Goal: Task Accomplishment & Management: Manage account settings

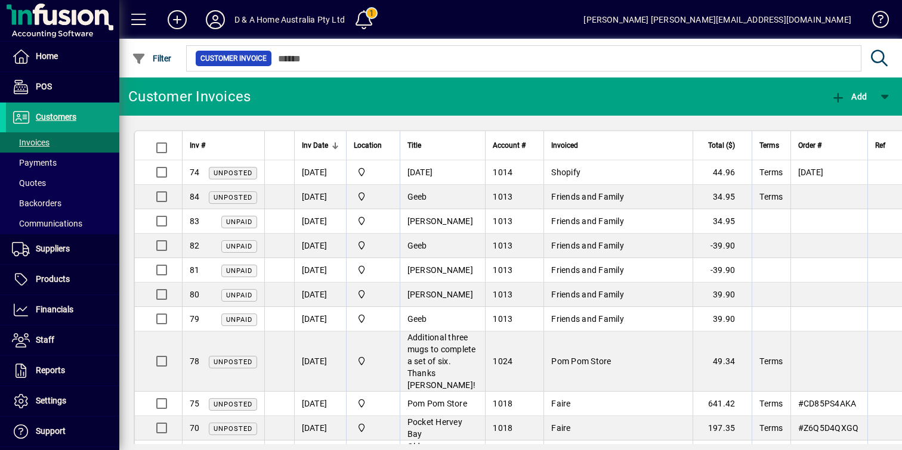
scroll to position [639, 0]
